Goal: Information Seeking & Learning: Check status

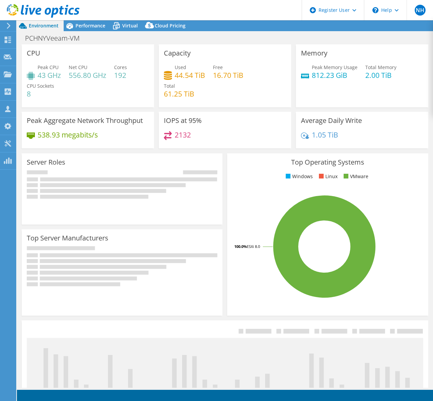
select select "USD"
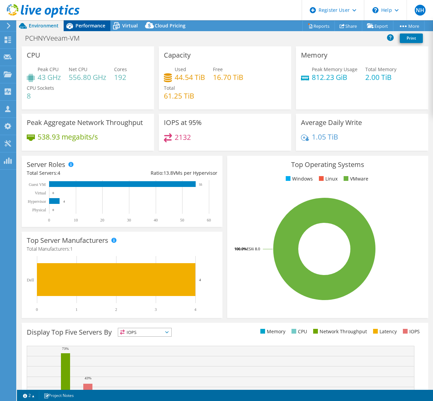
click at [95, 30] on div "Performance" at bounding box center [87, 25] width 47 height 11
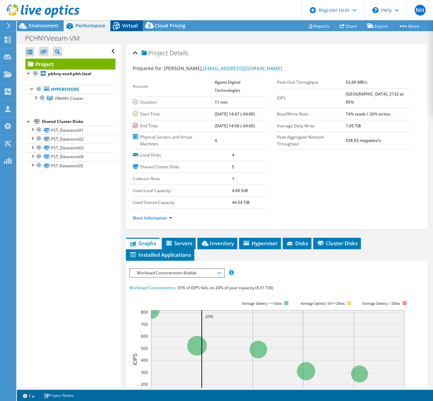
click at [119, 24] on icon at bounding box center [116, 26] width 7 height 5
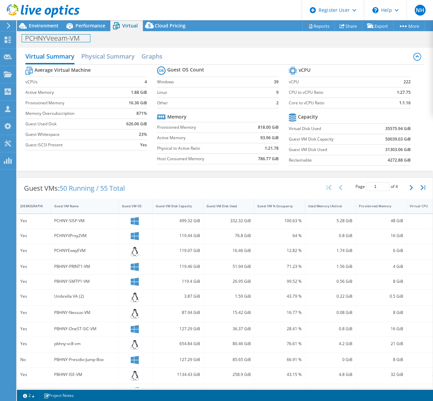
click at [88, 31] on div "PCHNYVeeam-VM Print" at bounding box center [225, 37] width 416 height 13
click at [91, 27] on span "Performance" at bounding box center [91, 25] width 30 height 6
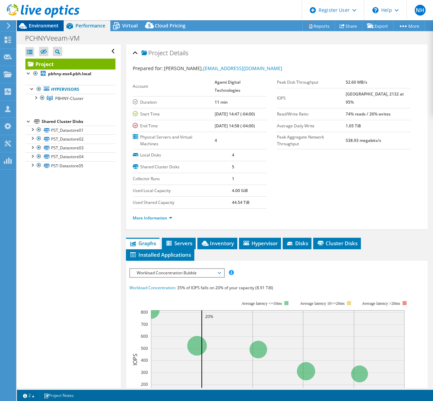
click at [42, 23] on span "Environment" at bounding box center [44, 25] width 30 height 6
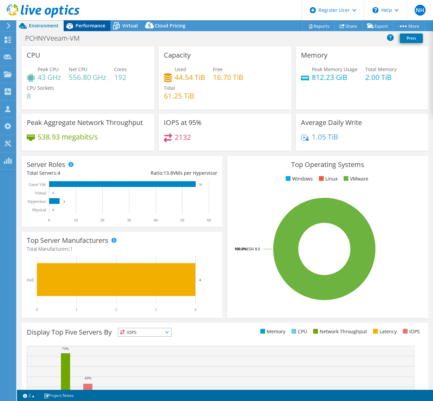
click at [93, 25] on span "Performance" at bounding box center [91, 25] width 30 height 6
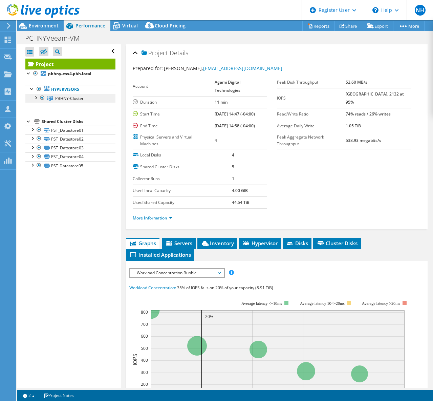
click at [77, 98] on span "PBHNY-Cluster" at bounding box center [69, 99] width 28 height 6
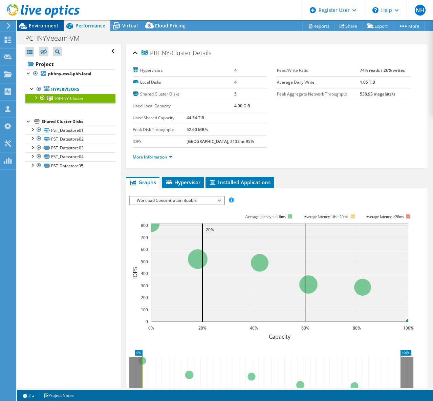
click at [51, 26] on span "Environment" at bounding box center [44, 25] width 30 height 6
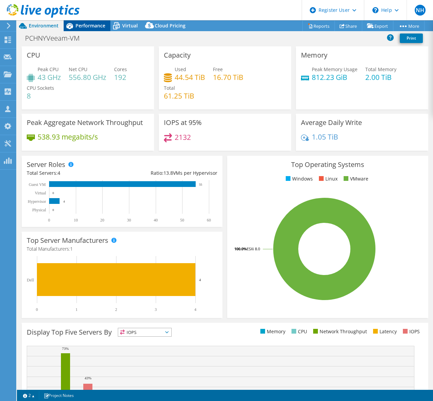
click at [90, 25] on span "Performance" at bounding box center [91, 25] width 30 height 6
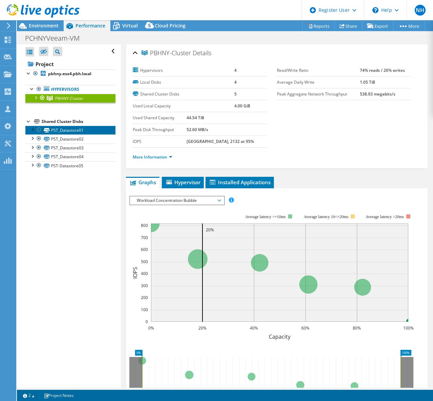
click at [77, 132] on link "PST_Datastore01" at bounding box center [70, 130] width 90 height 9
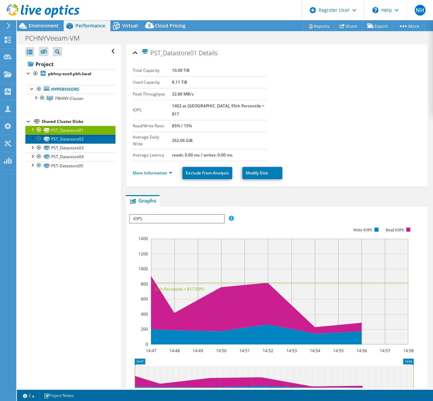
click at [77, 139] on link "PST_Datastore02" at bounding box center [70, 138] width 90 height 9
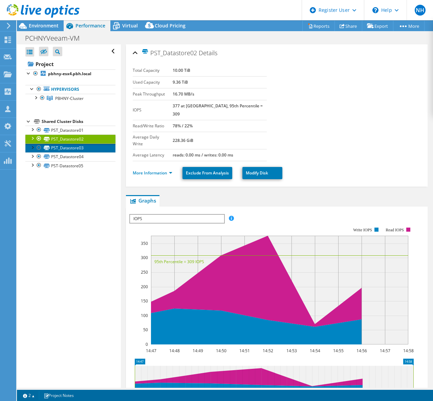
click at [79, 148] on link "PST_Datastore03" at bounding box center [70, 148] width 90 height 9
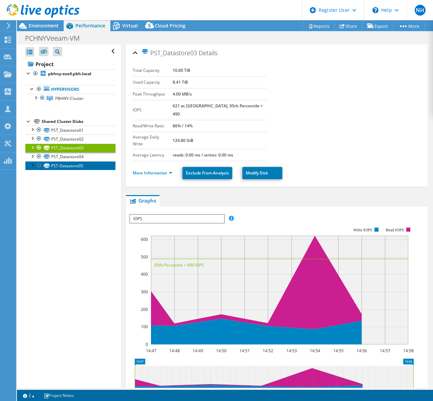
click at [80, 162] on link "PST-Datastore05" at bounding box center [70, 165] width 90 height 9
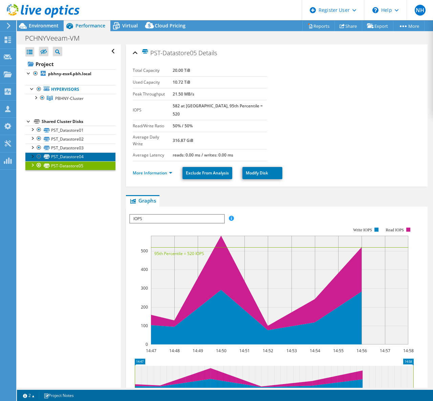
click at [83, 157] on link "PST_Datastore04" at bounding box center [70, 156] width 90 height 9
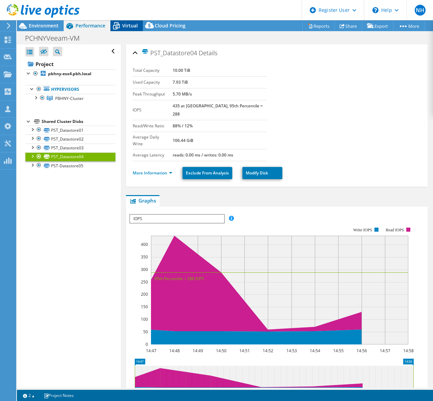
click at [132, 28] on span "Virtual" at bounding box center [130, 25] width 16 height 6
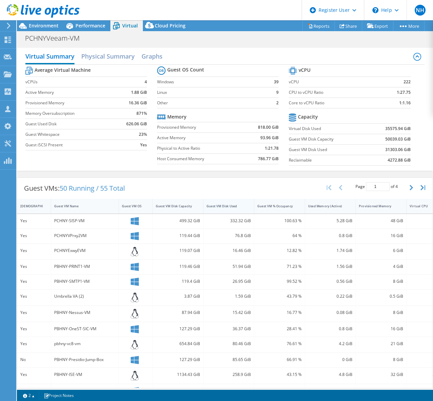
click at [225, 206] on div "Guest VM Disk Used" at bounding box center [225, 206] width 36 height 4
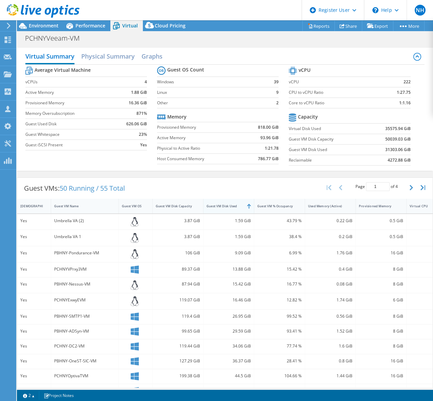
click at [225, 206] on div "Guest VM Disk Used" at bounding box center [225, 206] width 36 height 4
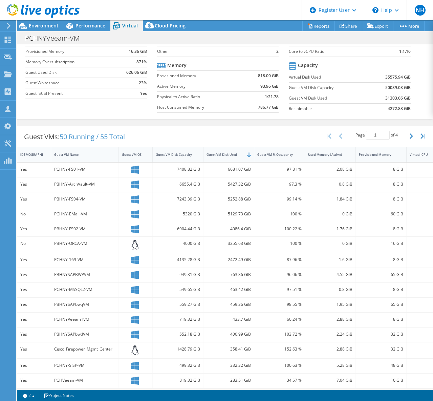
scroll to position [60, 0]
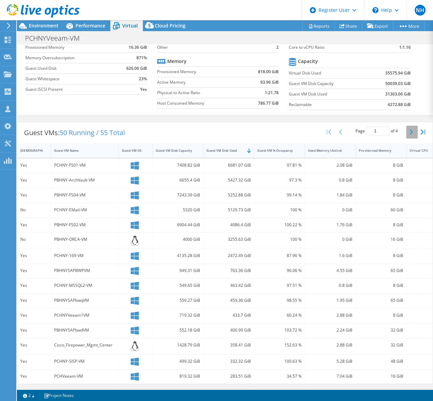
click at [410, 129] on icon "button" at bounding box center [411, 131] width 3 height 5
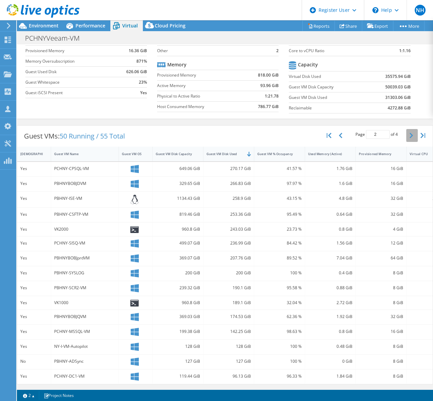
scroll to position [57, 0]
click at [406, 133] on button "button" at bounding box center [412, 135] width 12 height 13
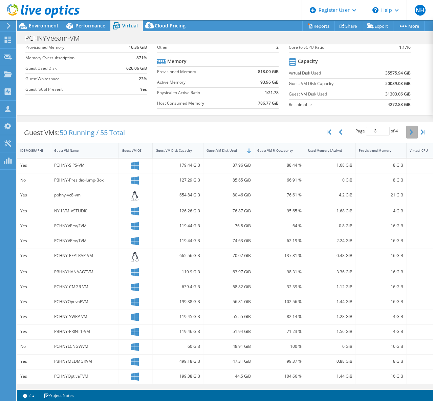
click at [406, 131] on button "button" at bounding box center [412, 132] width 12 height 13
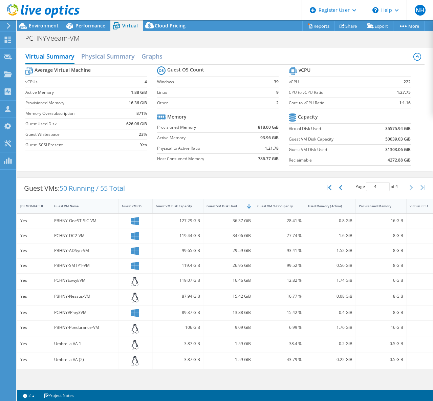
scroll to position [0, 0]
click at [47, 27] on span "Environment" at bounding box center [44, 25] width 30 height 6
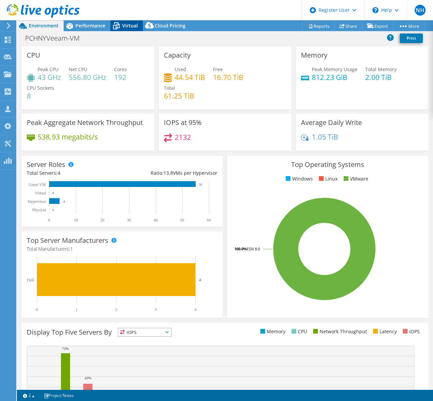
click at [121, 27] on icon at bounding box center [116, 26] width 12 height 12
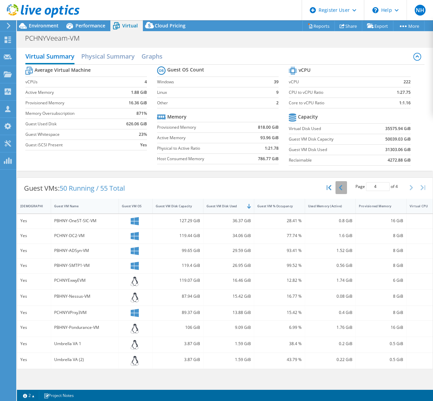
click at [344, 190] on button "button" at bounding box center [342, 187] width 12 height 13
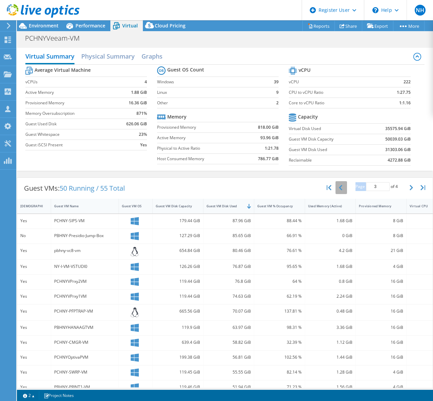
click at [347, 190] on div "Page 3 of 4 5 rows 10 rows 20 rows 25 rows 50 rows 100 rows" at bounding box center [376, 187] width 59 height 13
drag, startPoint x: 344, startPoint y: 190, endPoint x: 338, endPoint y: 190, distance: 6.4
click at [338, 190] on button "button" at bounding box center [342, 187] width 12 height 13
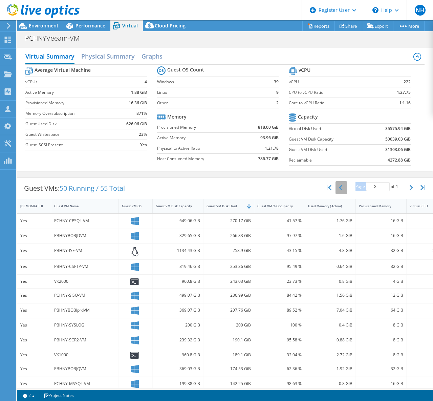
click at [339, 190] on icon "button" at bounding box center [340, 187] width 3 height 5
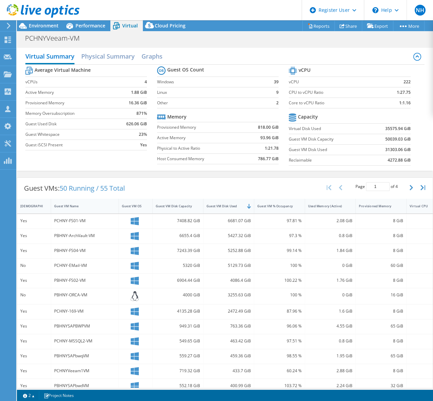
click at [212, 187] on div "Guest VMs: 50 Running / 55 Total Page 1 of 4 5 rows 10 rows 20 rows 25 rows 50 …" at bounding box center [225, 188] width 416 height 21
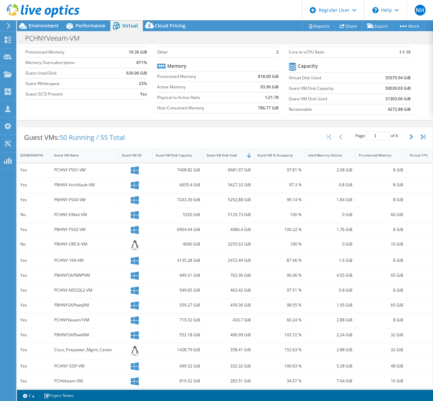
scroll to position [60, 0]
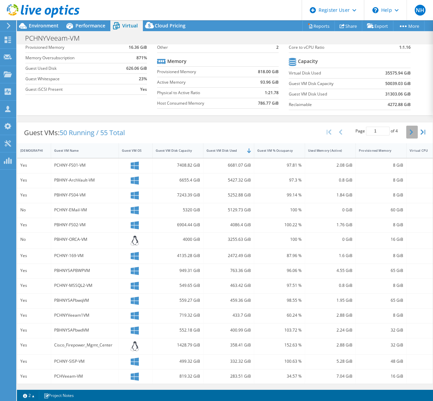
click at [406, 130] on button "button" at bounding box center [412, 132] width 12 height 13
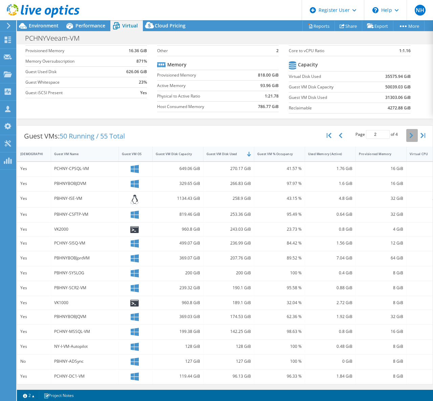
scroll to position [57, 0]
click at [410, 133] on icon "button" at bounding box center [411, 135] width 3 height 5
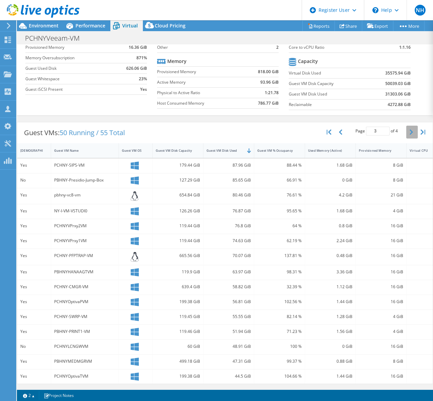
scroll to position [60, 0]
click at [406, 131] on button "button" at bounding box center [412, 132] width 12 height 13
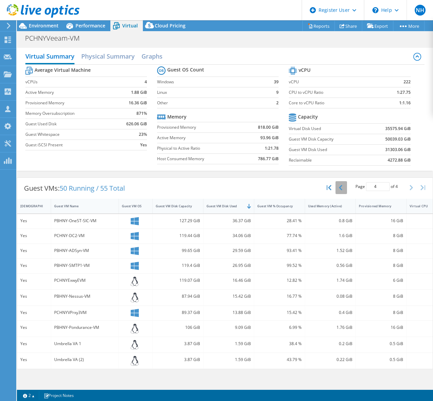
click at [338, 184] on button "button" at bounding box center [342, 187] width 12 height 13
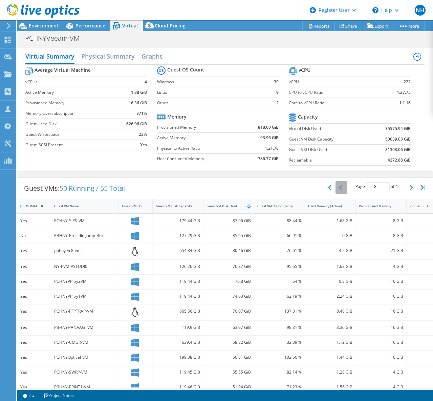
click at [338, 184] on button "button" at bounding box center [342, 187] width 12 height 13
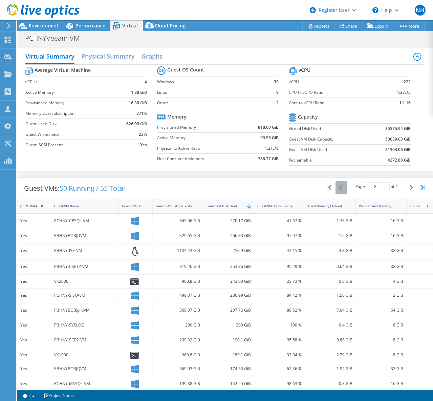
click at [339, 185] on icon "button" at bounding box center [340, 187] width 3 height 5
type input "1"
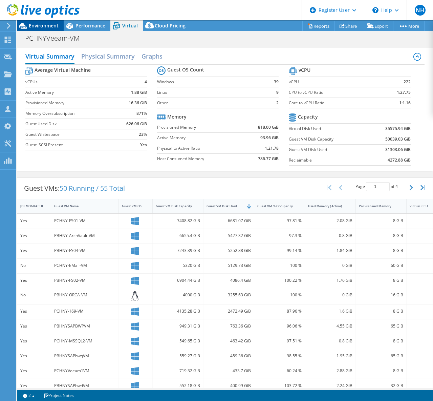
click at [42, 26] on span "Environment" at bounding box center [44, 25] width 30 height 6
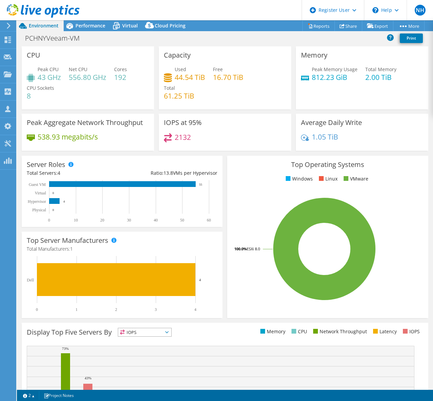
click at [6, 37] on use at bounding box center [8, 40] width 6 height 6
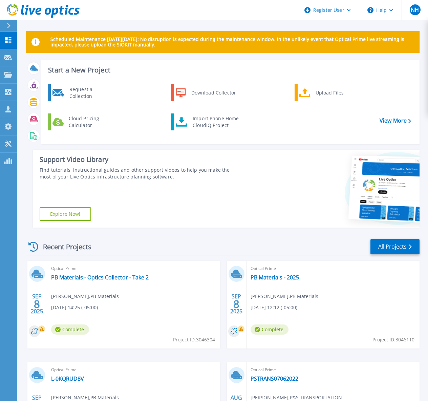
click at [12, 28] on div at bounding box center [11, 26] width 11 height 12
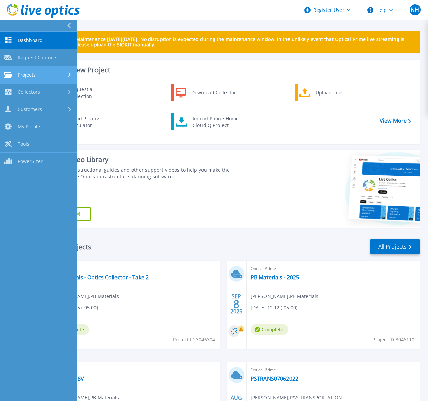
click at [33, 75] on span "Projects" at bounding box center [27, 75] width 18 height 6
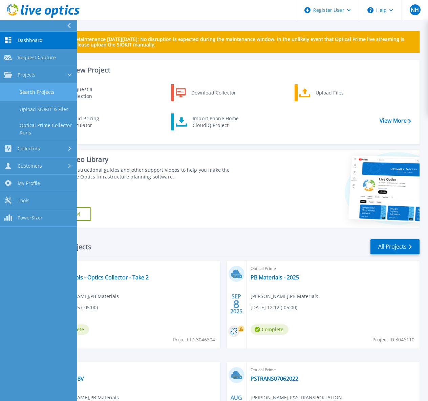
click at [50, 93] on link "Search Projects" at bounding box center [38, 92] width 77 height 17
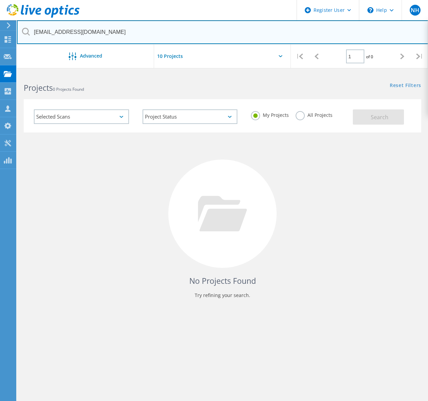
click at [116, 31] on input "timc@cuba.k12.nm.us" at bounding box center [223, 32] width 412 height 24
paste input "kyle@firethornetech.com"
drag, startPoint x: 43, startPoint y: 31, endPoint x: 22, endPoint y: 32, distance: 20.7
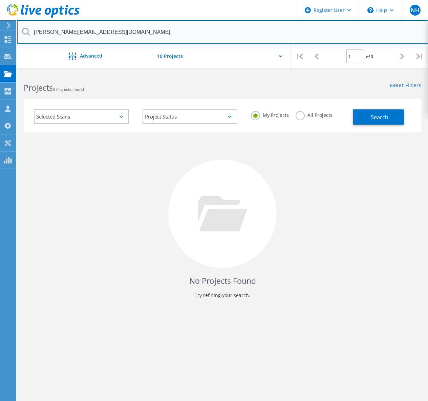
click at [22, 32] on div "kyle@firethornetech.com" at bounding box center [222, 32] width 411 height 24
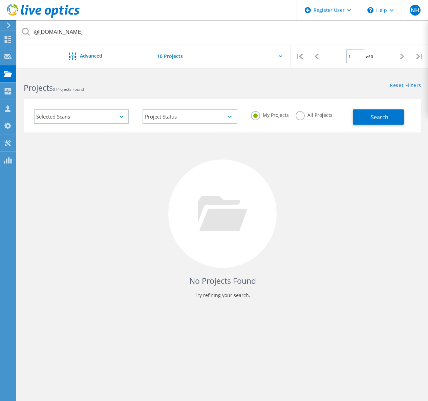
click at [303, 116] on label "All Projects" at bounding box center [314, 114] width 37 height 6
click at [0, 0] on input "All Projects" at bounding box center [0, 0] width 0 height 0
click at [360, 119] on button "Search" at bounding box center [378, 116] width 51 height 15
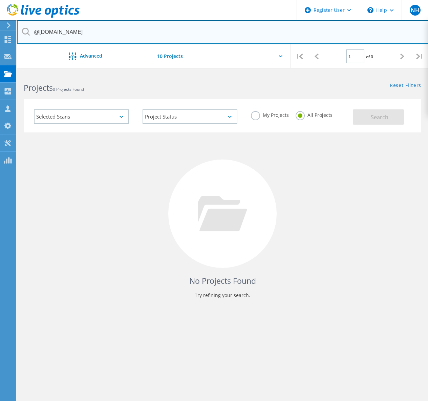
click at [90, 34] on input "@firethornetech.com" at bounding box center [223, 32] width 412 height 24
paste input "mike.slamen@thomasinstrument"
drag, startPoint x: 64, startPoint y: 31, endPoint x: 32, endPoint y: 28, distance: 31.6
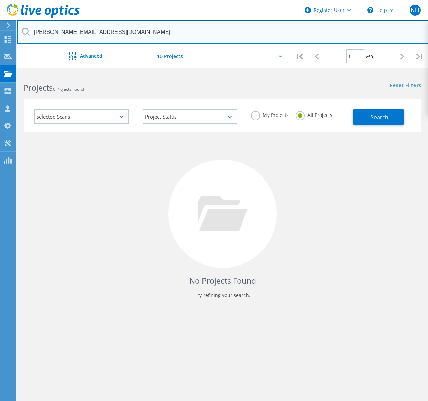
click at [32, 28] on input "mike.slamen@thomasinstrument.com" at bounding box center [223, 32] width 412 height 24
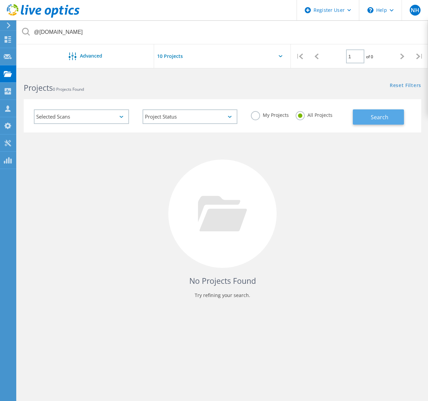
click at [379, 113] on span "Search" at bounding box center [380, 116] width 18 height 7
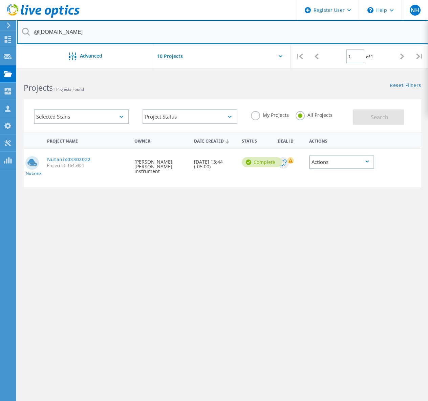
click at [130, 36] on input "@thomasinstrument.com" at bounding box center [223, 32] width 412 height 24
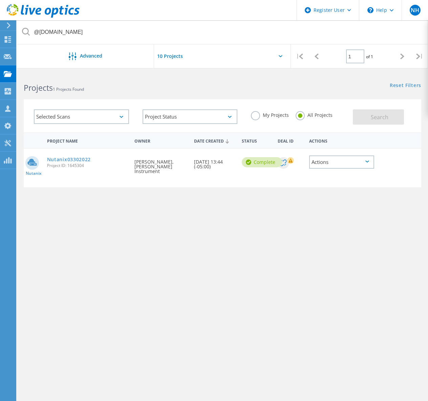
click at [145, 91] on h2 "Projects 1 Projects Found" at bounding box center [120, 87] width 192 height 11
drag, startPoint x: 86, startPoint y: 212, endPoint x: 86, endPoint y: 204, distance: 7.8
click at [86, 210] on div "Project Name Owner Date Created Status Deal Id Actions Nutanix Nutanix03302022 …" at bounding box center [223, 220] width 398 height 176
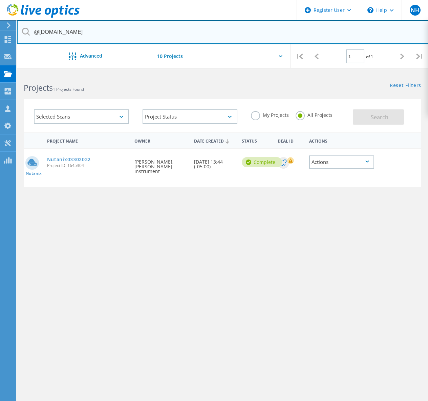
click at [109, 30] on input "@thomasinstrument.com" at bounding box center [223, 32] width 412 height 24
paste input "gabriel.madrid"
type input "[PERSON_NAME][DOMAIN_NAME][EMAIL_ADDRESS][DOMAIN_NAME]"
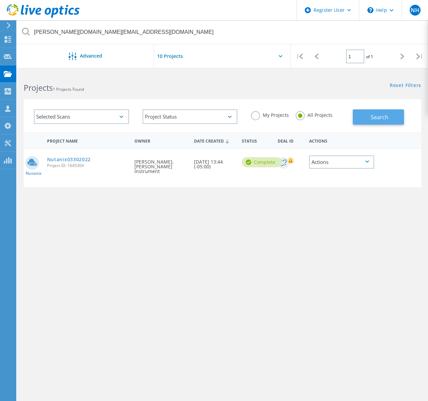
click at [365, 117] on button "Search" at bounding box center [378, 116] width 51 height 15
click at [74, 158] on link "Nutanix03302022" at bounding box center [69, 159] width 44 height 5
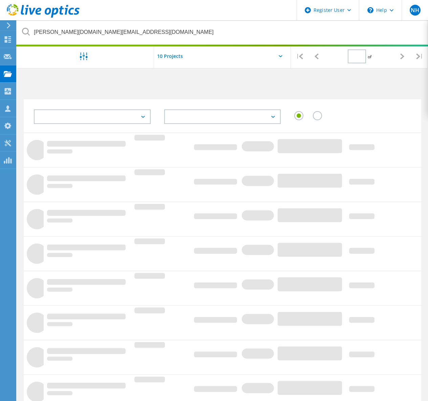
type input "1"
